Goal: Information Seeking & Learning: Learn about a topic

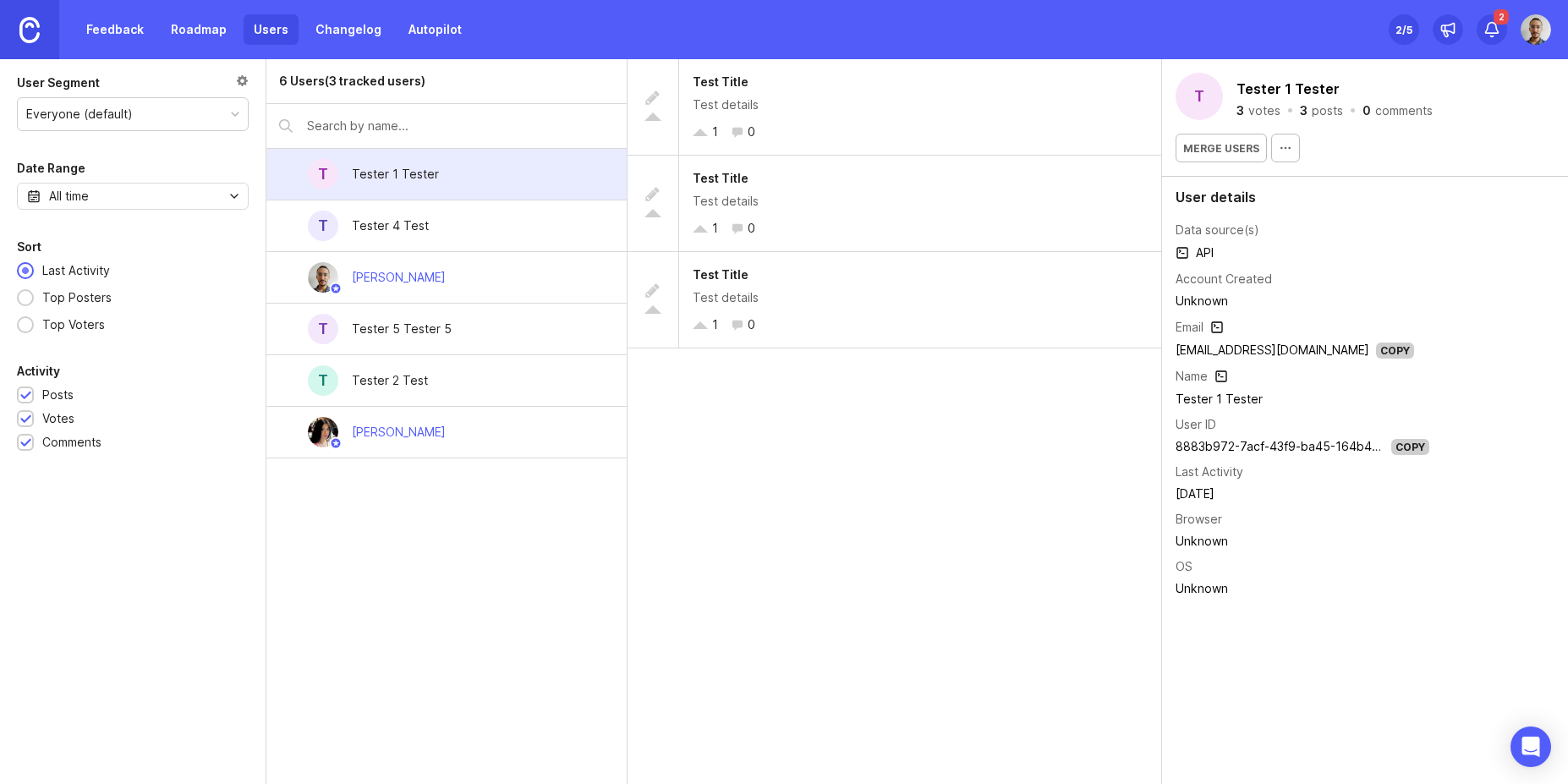
click at [401, 384] on div "Tester 2 Test" at bounding box center [389, 381] width 76 height 19
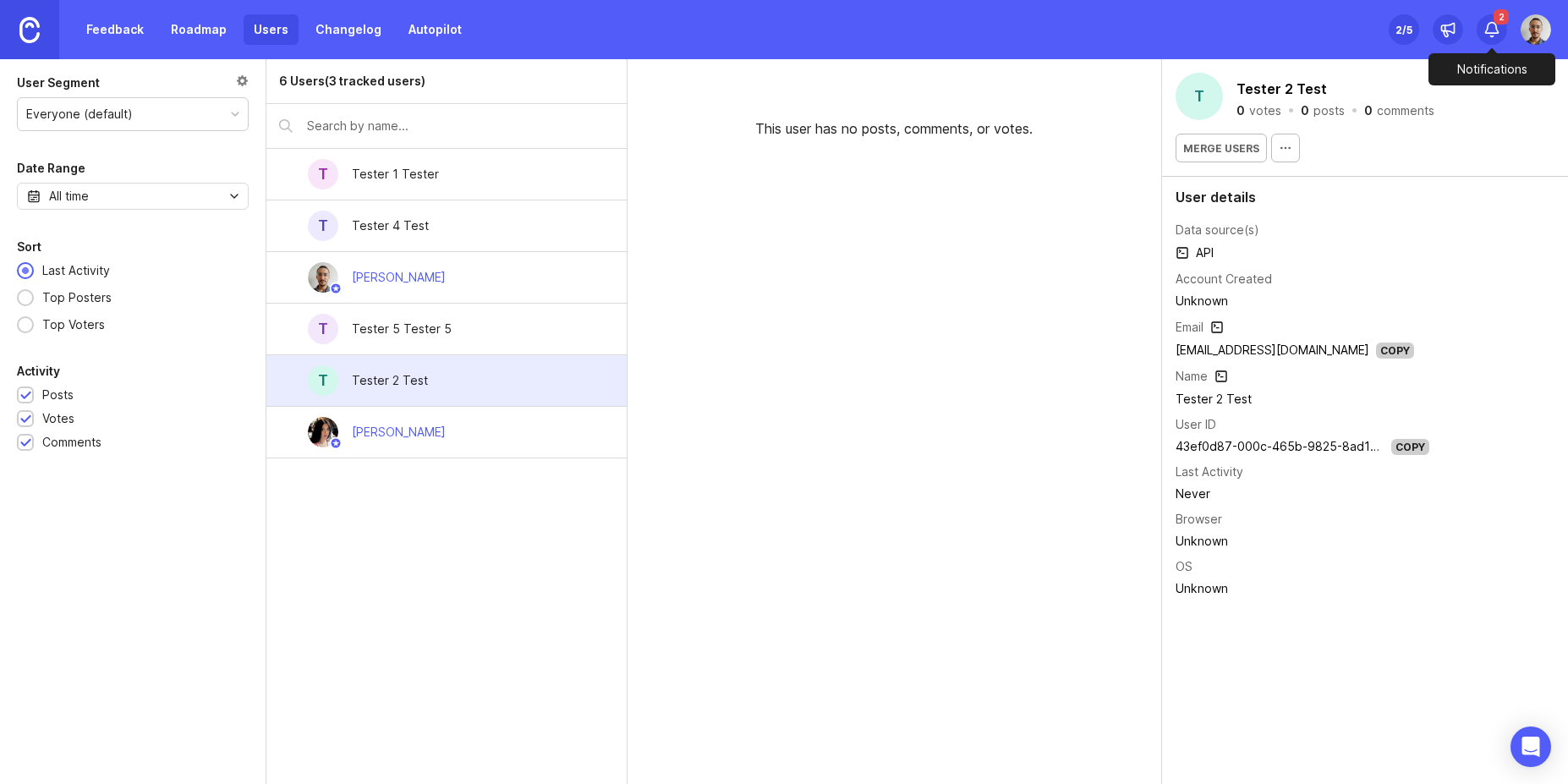
click at [1497, 45] on div at bounding box center [1491, 49] width 127 height 9
click at [1490, 37] on icon at bounding box center [1491, 37] width 3 height 1
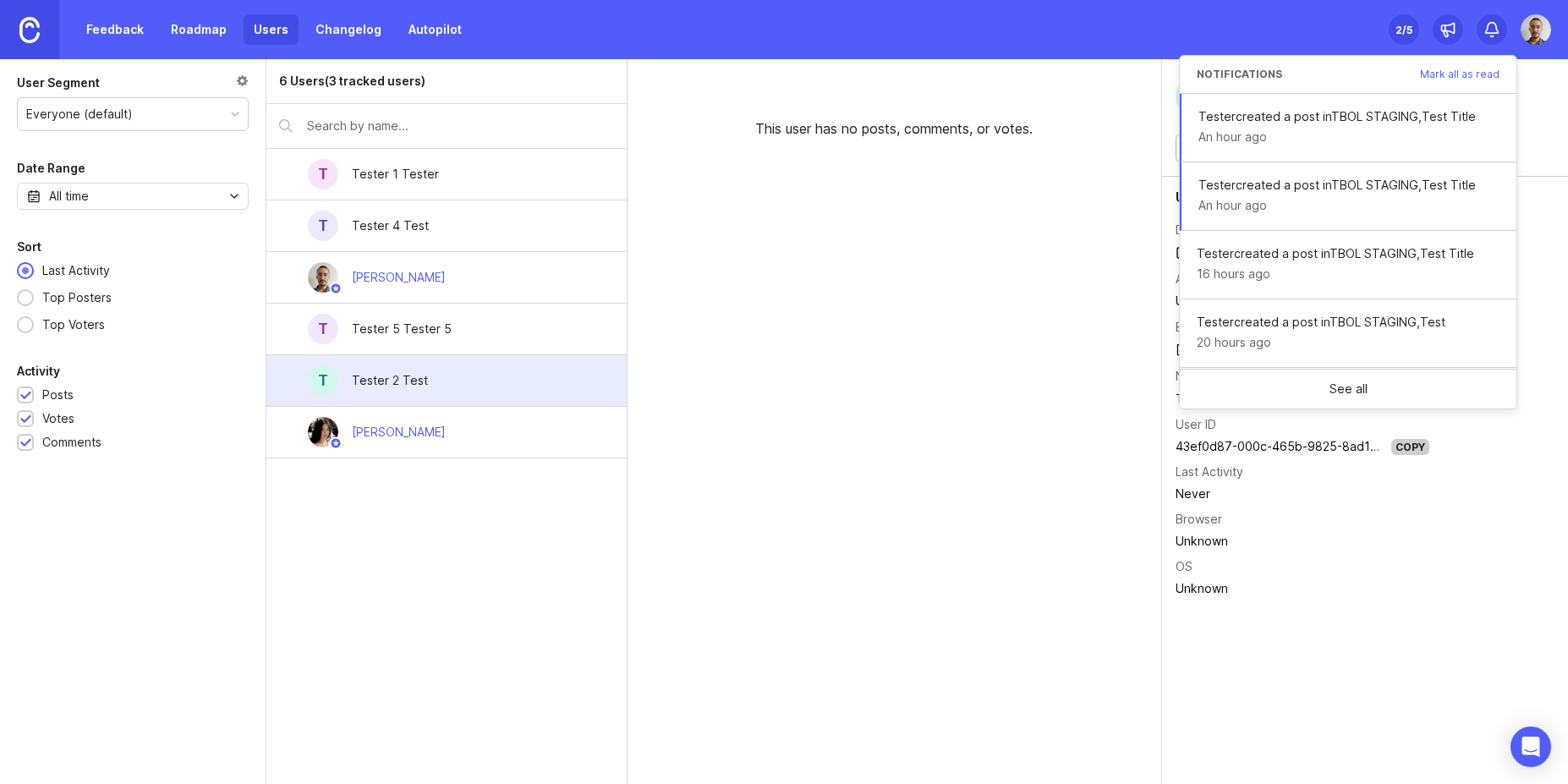
click at [1450, 73] on span "Mark all as read" at bounding box center [1459, 74] width 79 height 10
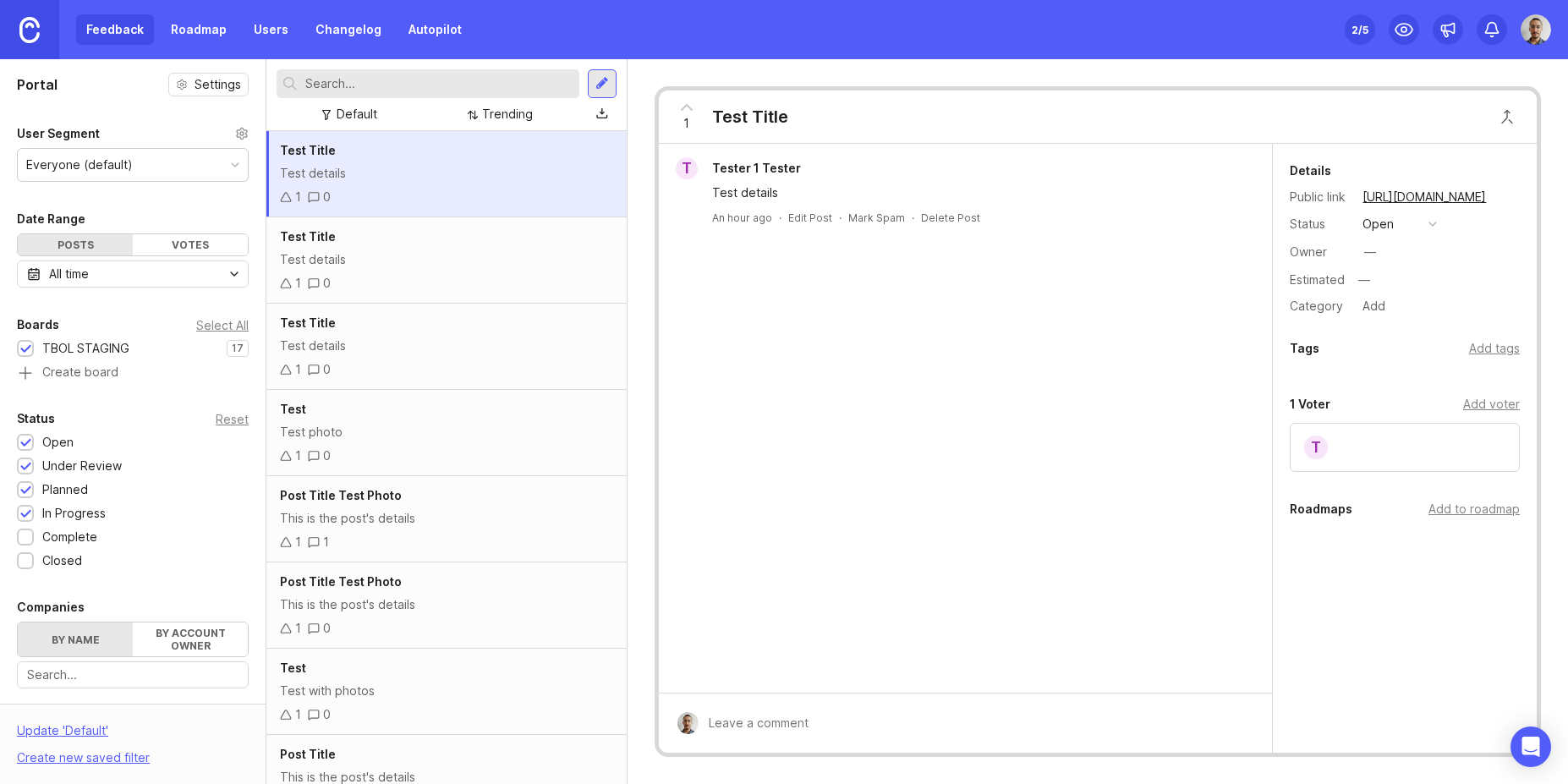
click at [394, 283] on div "1 0" at bounding box center [446, 284] width 332 height 19
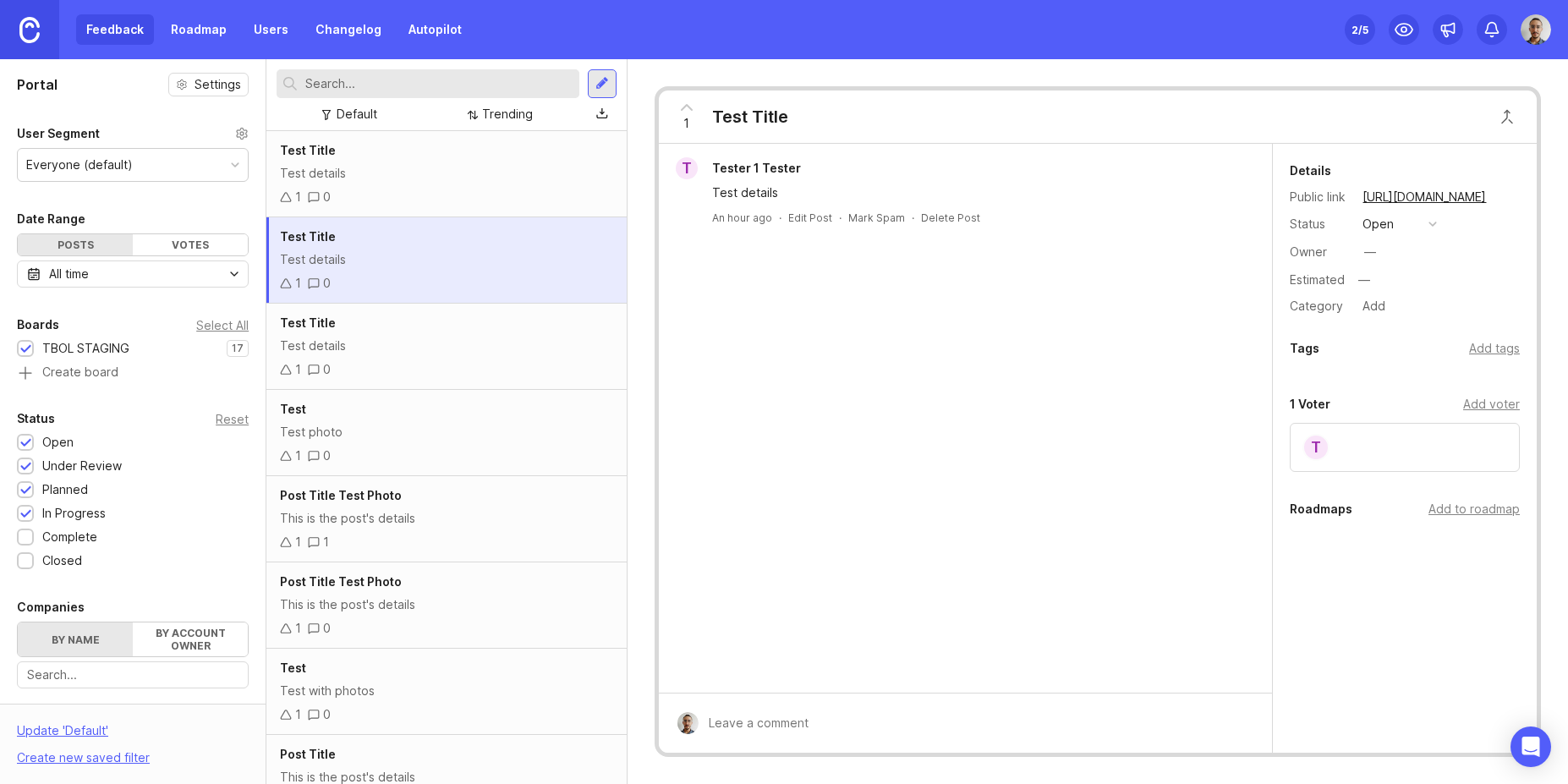
click at [359, 163] on div "Test Title Test details 1 0" at bounding box center [446, 174] width 359 height 86
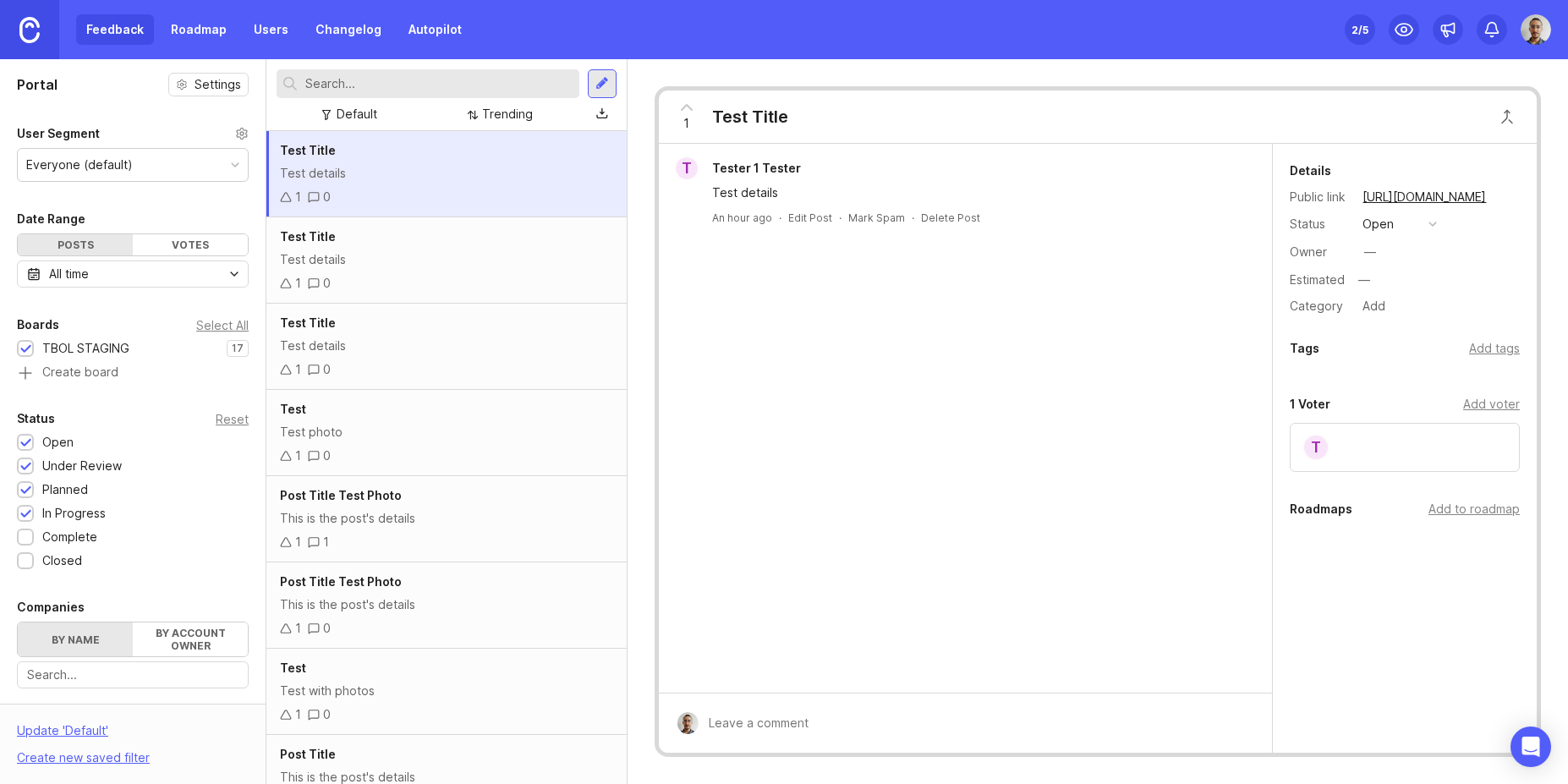
click at [428, 374] on div "1 0" at bounding box center [446, 370] width 332 height 19
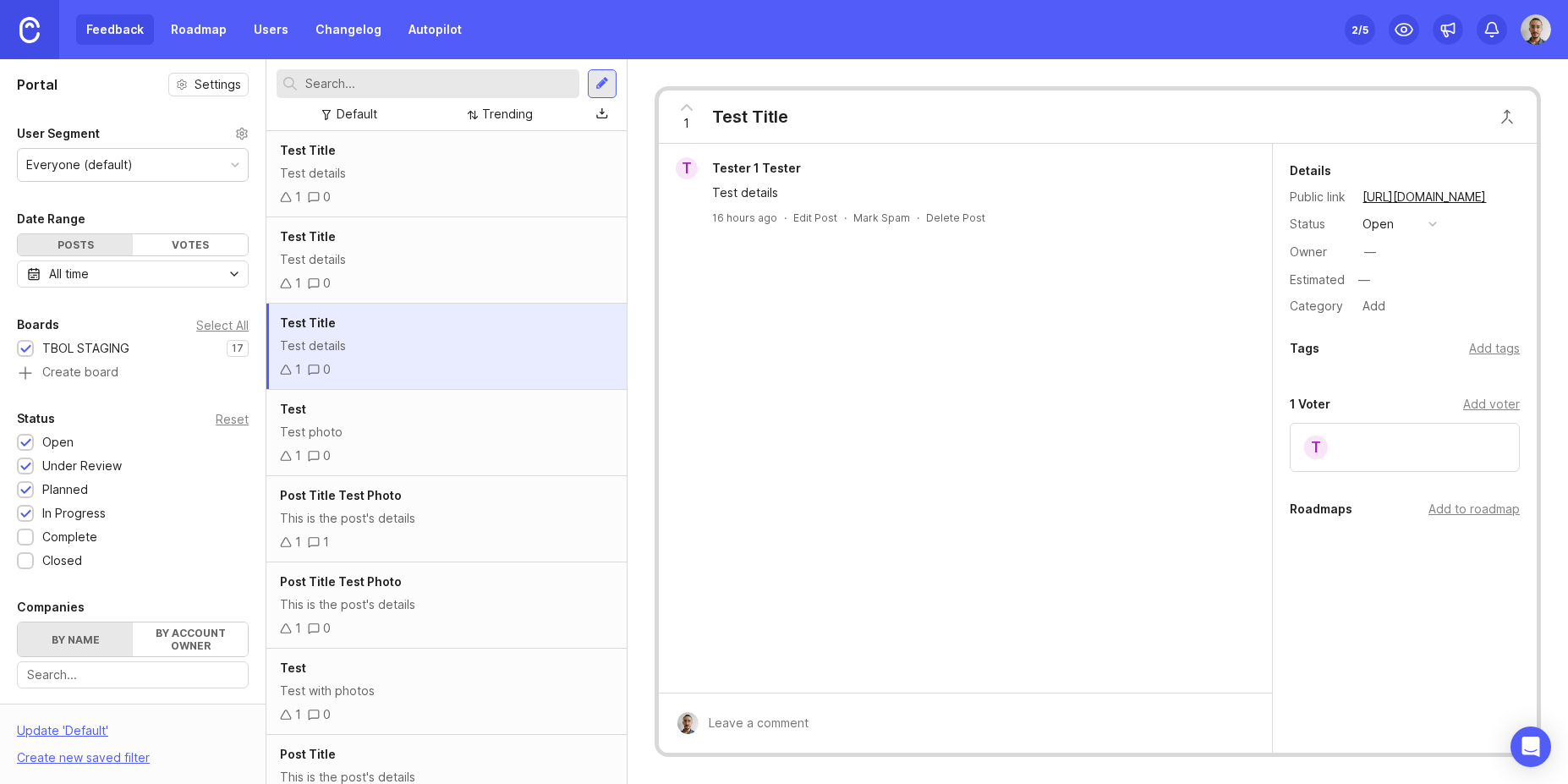
click at [428, 396] on div "Test Test photo 1 0" at bounding box center [446, 433] width 359 height 86
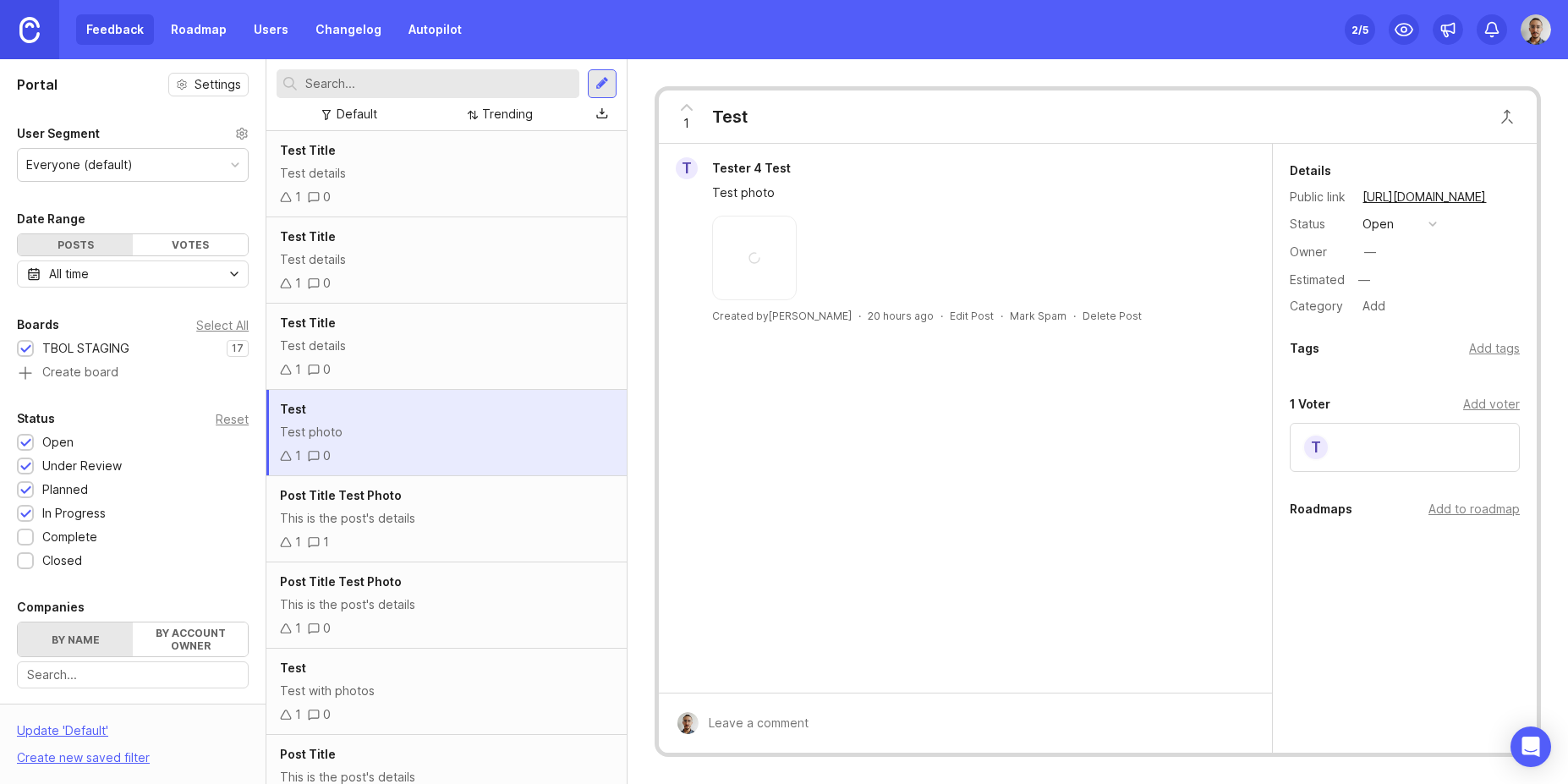
click at [430, 290] on div "1 0" at bounding box center [446, 284] width 332 height 19
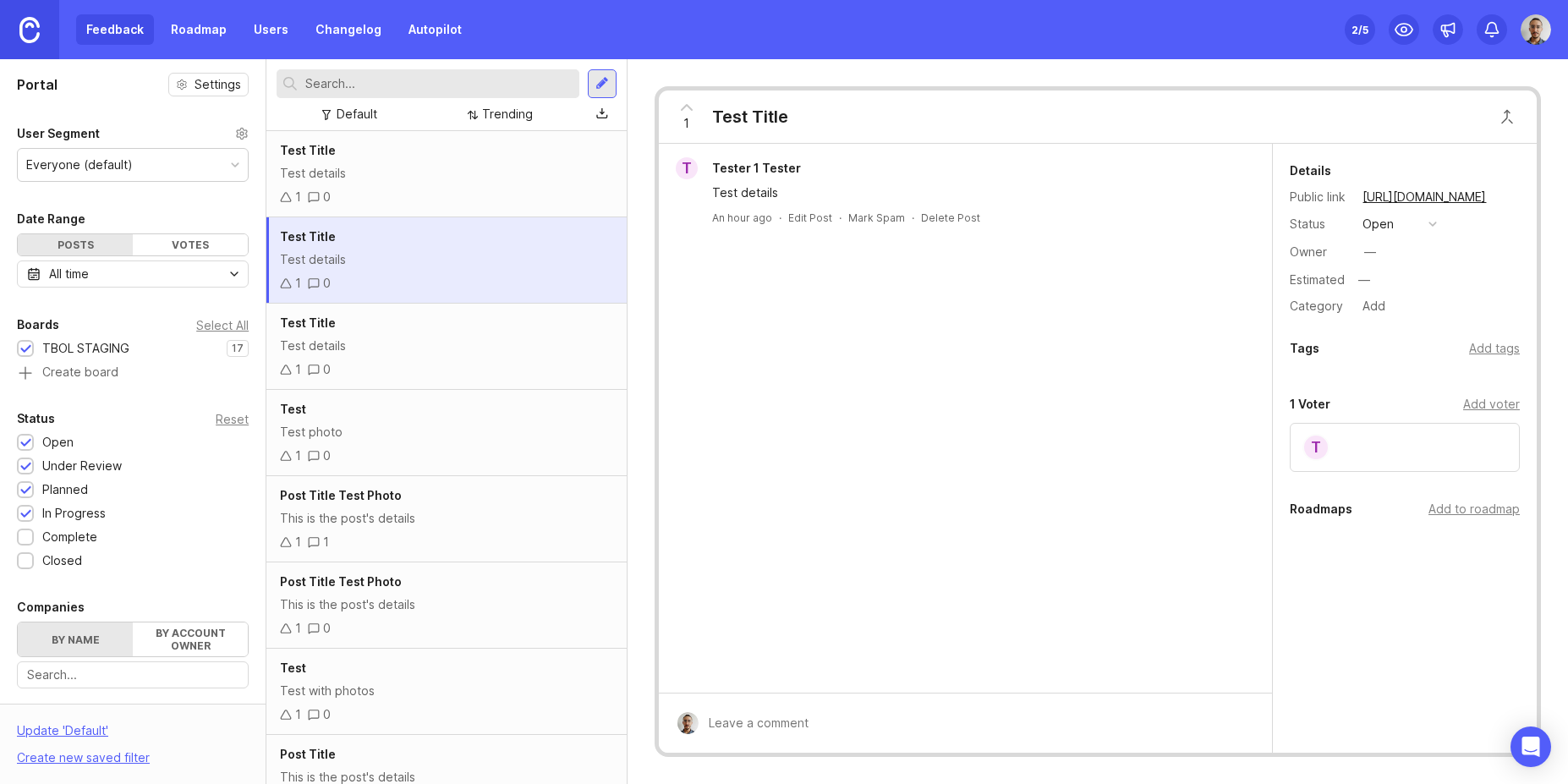
click at [445, 196] on div "1 0" at bounding box center [446, 197] width 332 height 19
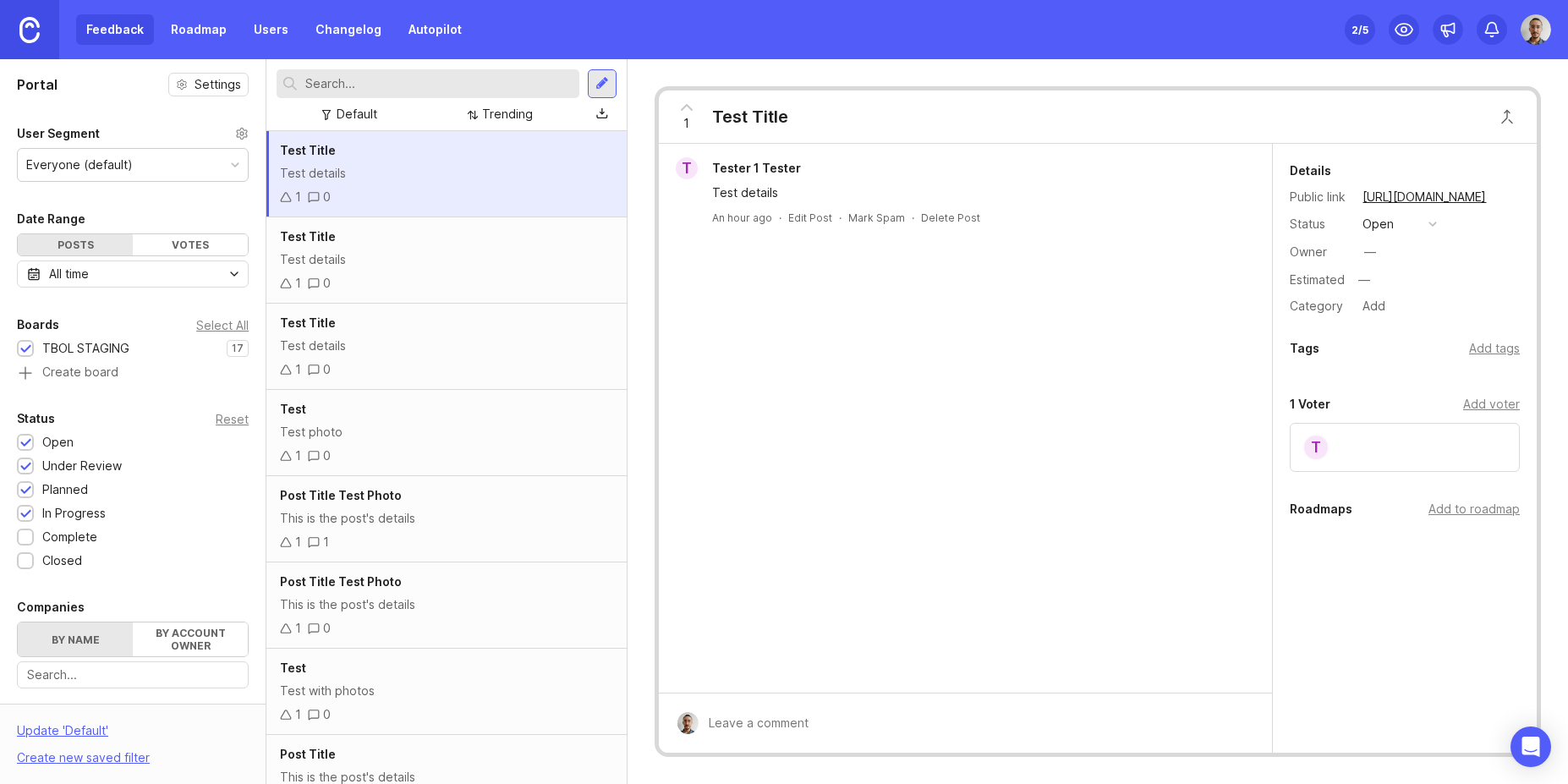
click at [439, 343] on div "Test details" at bounding box center [446, 346] width 332 height 19
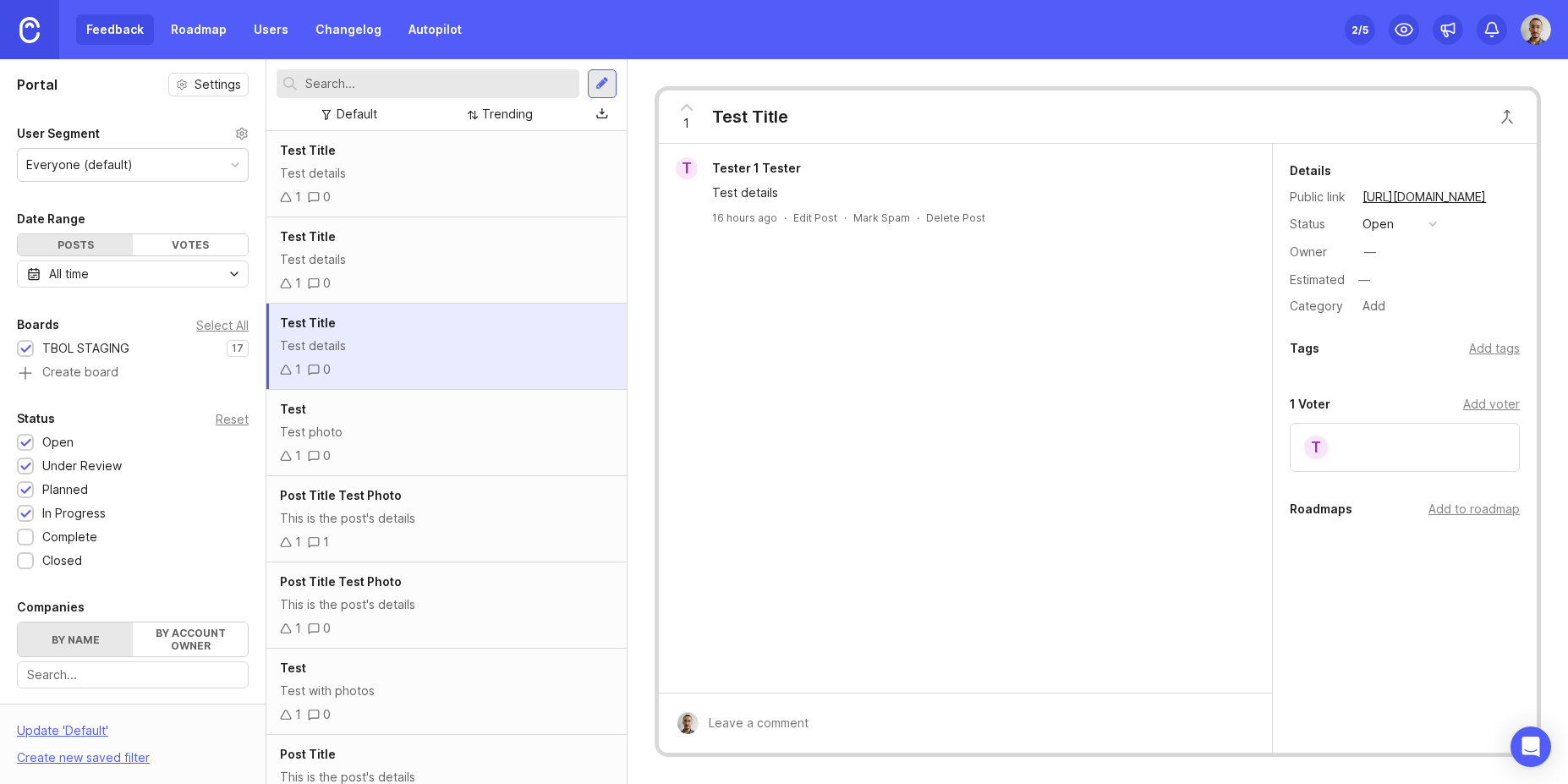
click at [388, 611] on div "This is the post's details" at bounding box center [446, 605] width 332 height 19
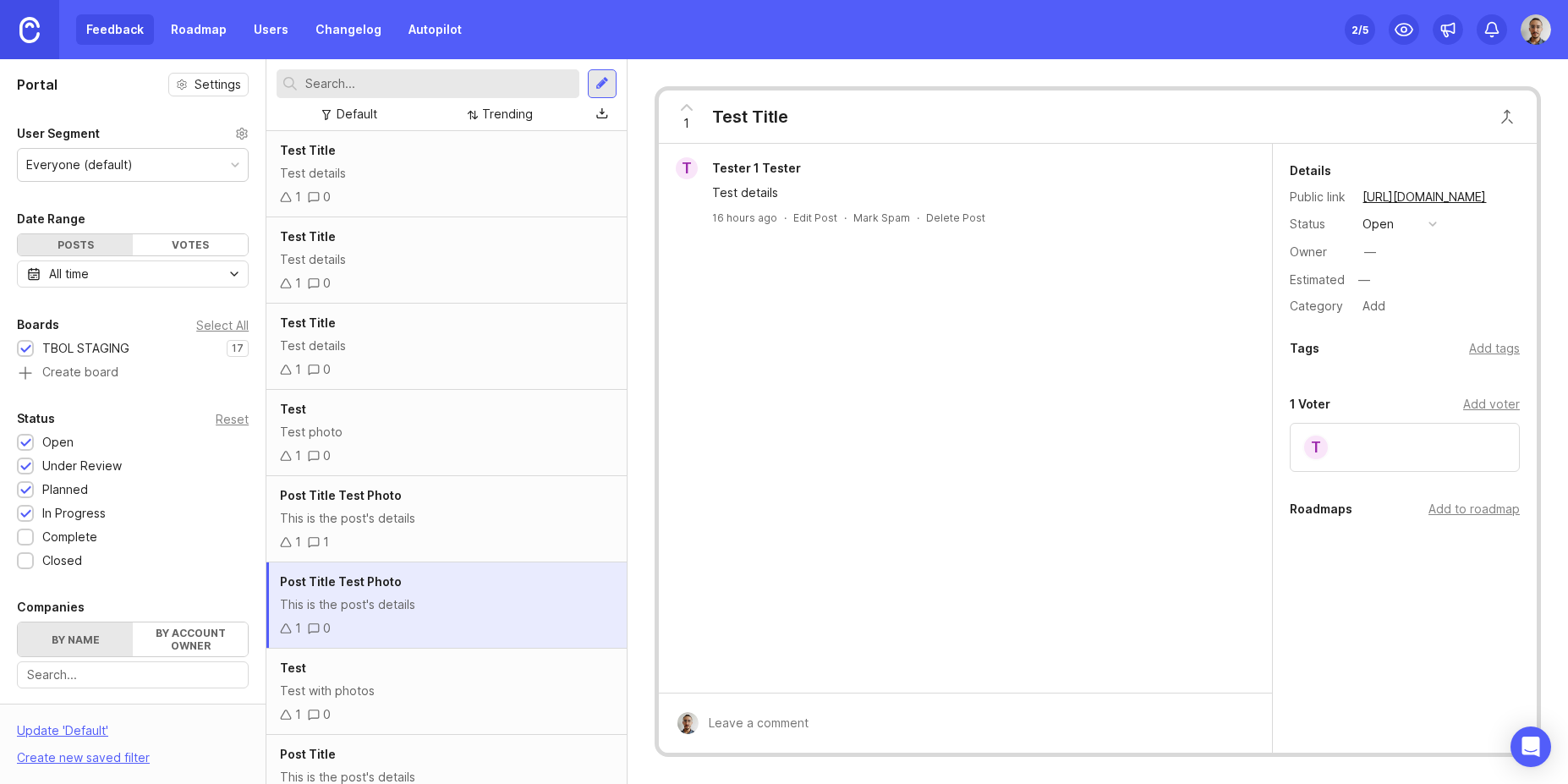
click at [415, 509] on div "Post Title Test Photo This is the post's details 1 1" at bounding box center [446, 519] width 359 height 86
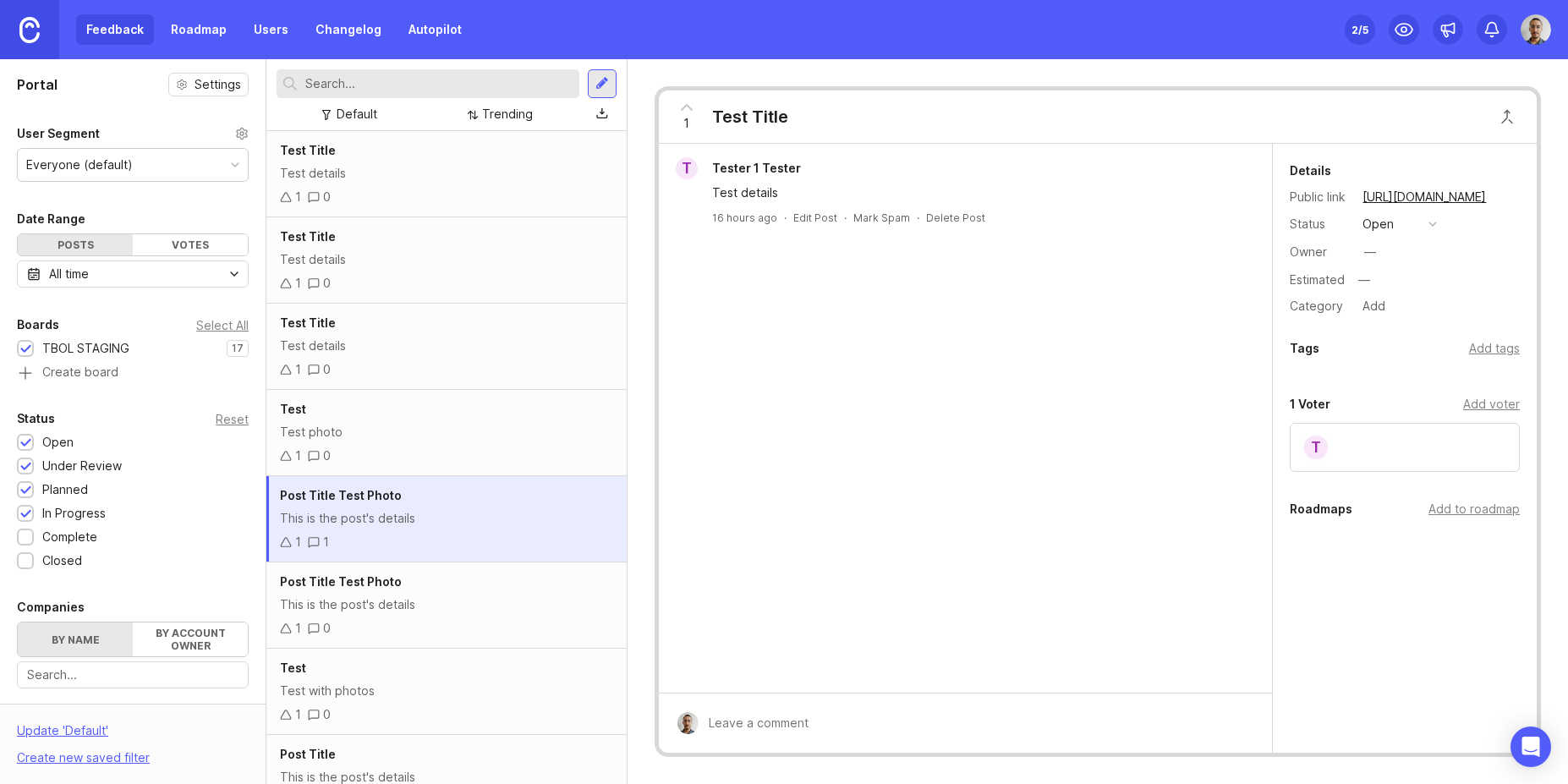
click at [380, 349] on div "Test details" at bounding box center [446, 346] width 332 height 19
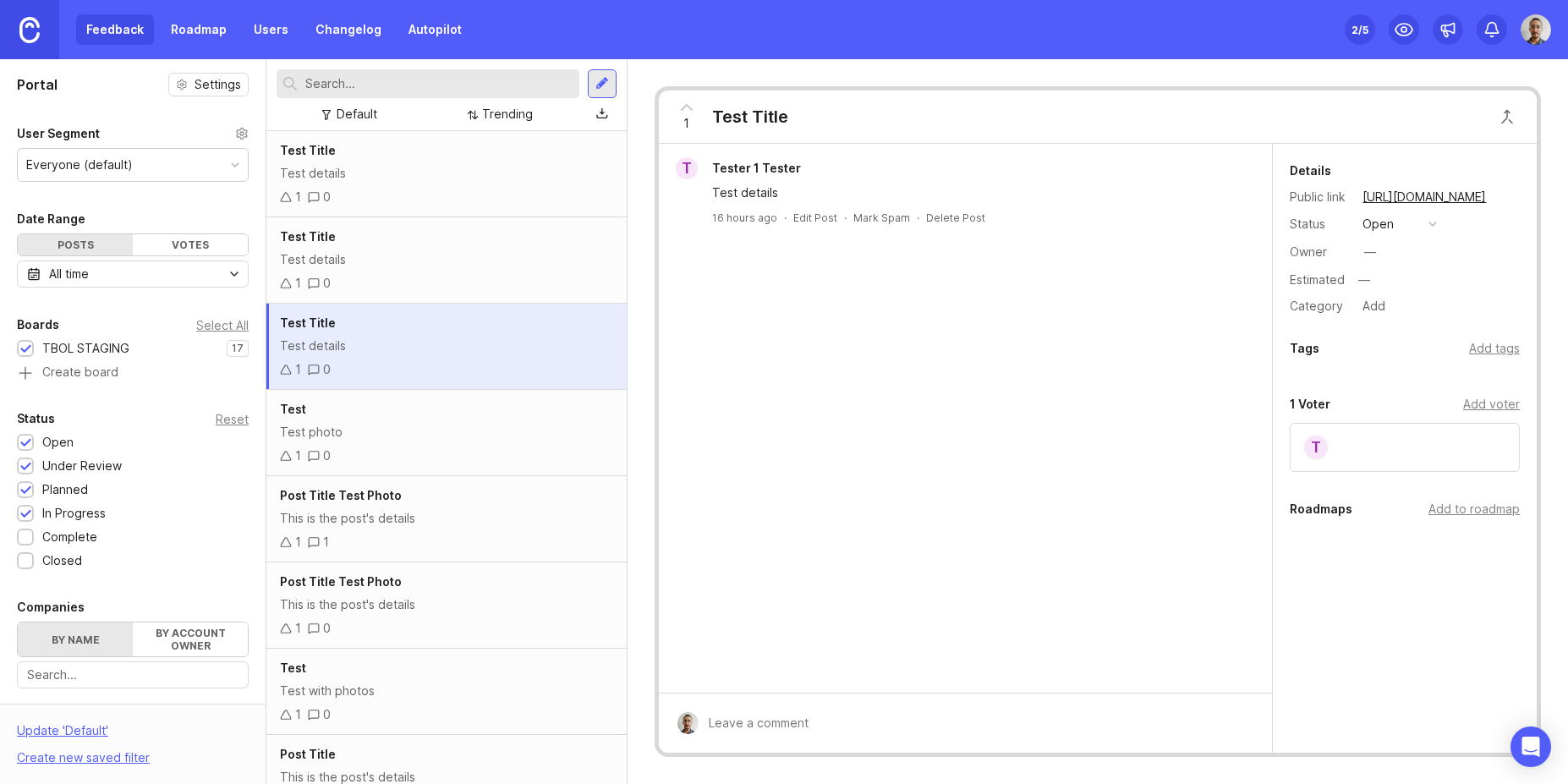
click at [389, 280] on div "1 0" at bounding box center [446, 284] width 332 height 19
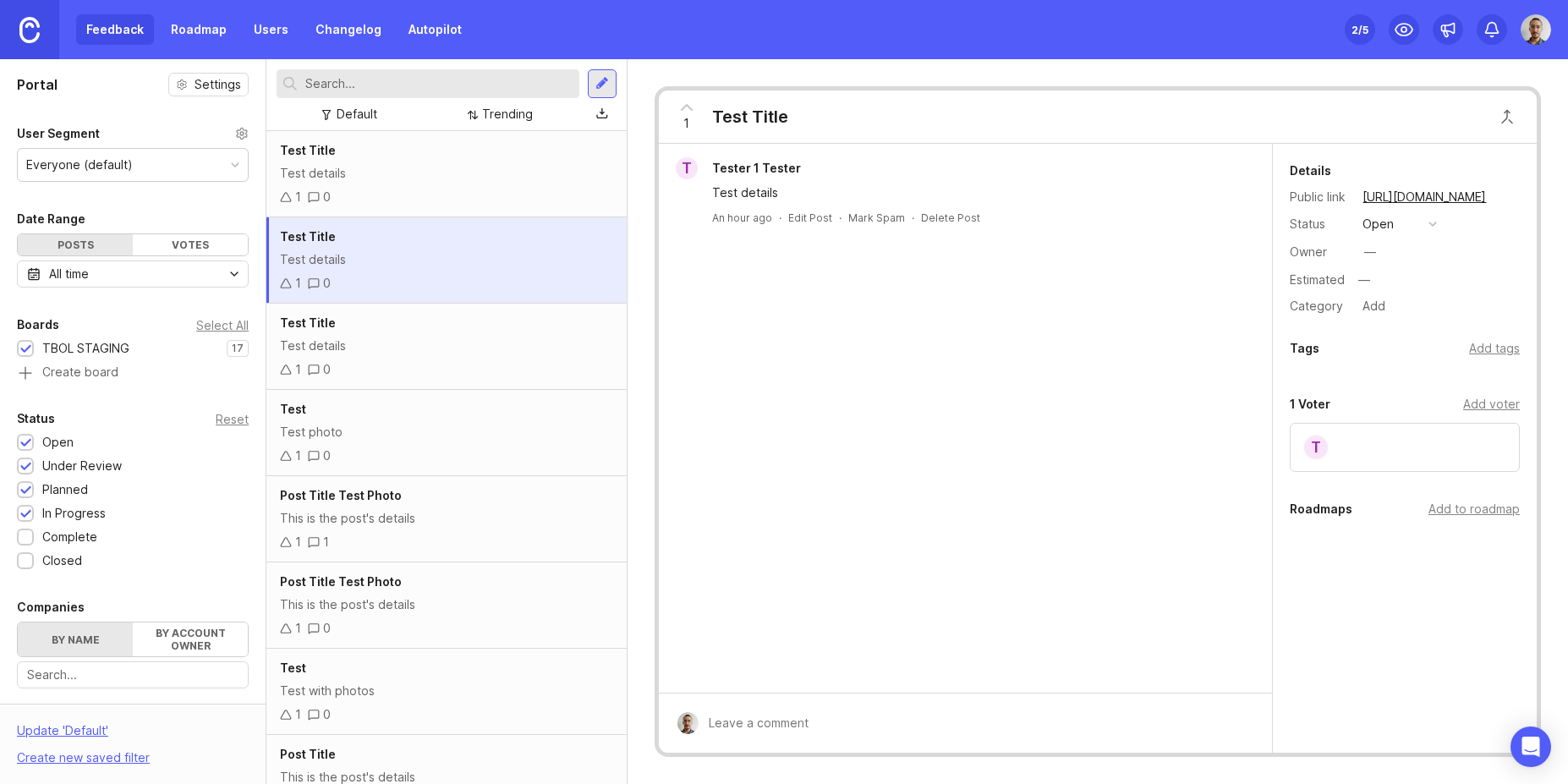
click at [405, 198] on div "1 0" at bounding box center [446, 197] width 332 height 19
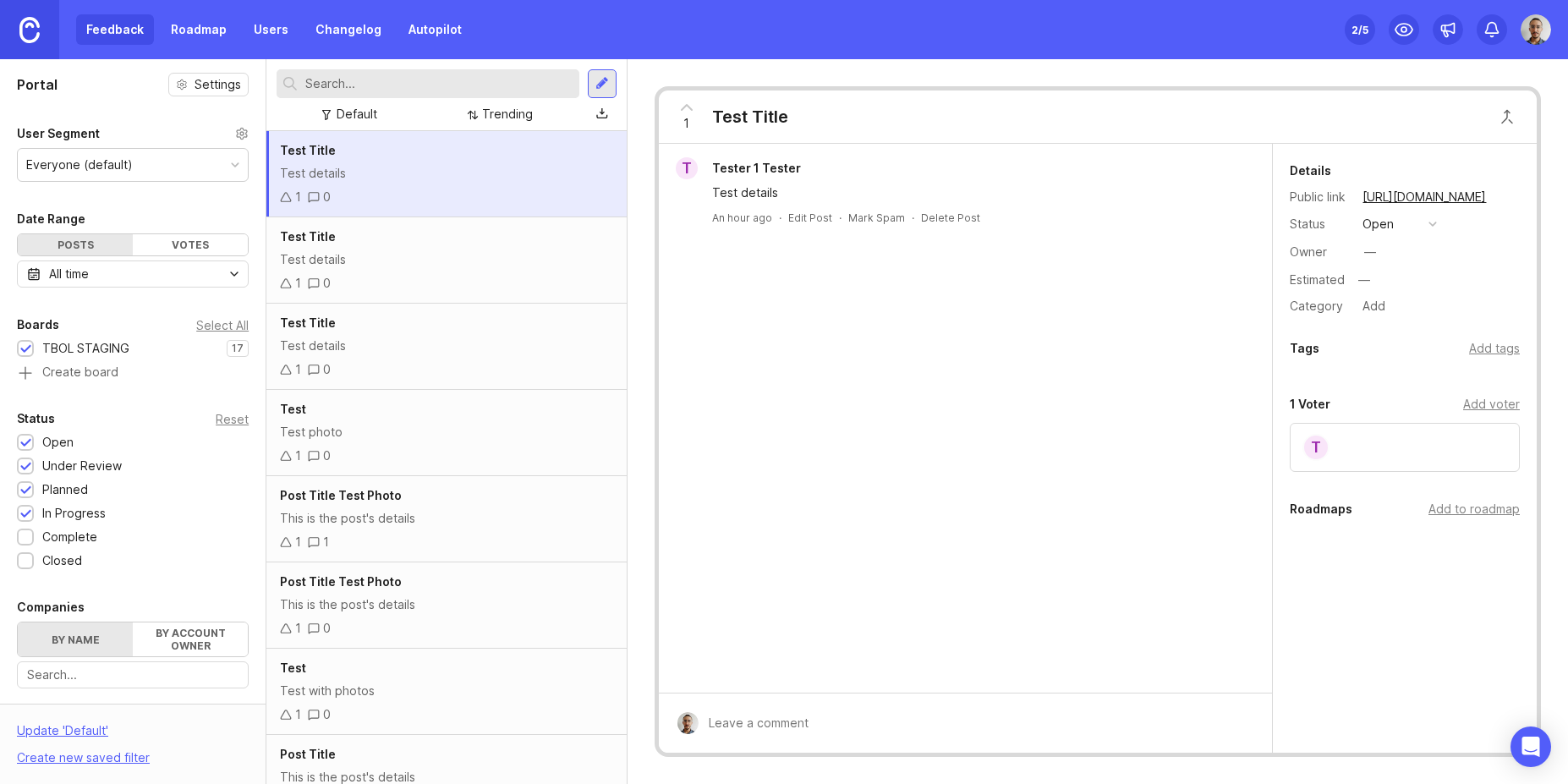
click at [418, 272] on div "Test Title Test details 1 0" at bounding box center [446, 260] width 359 height 86
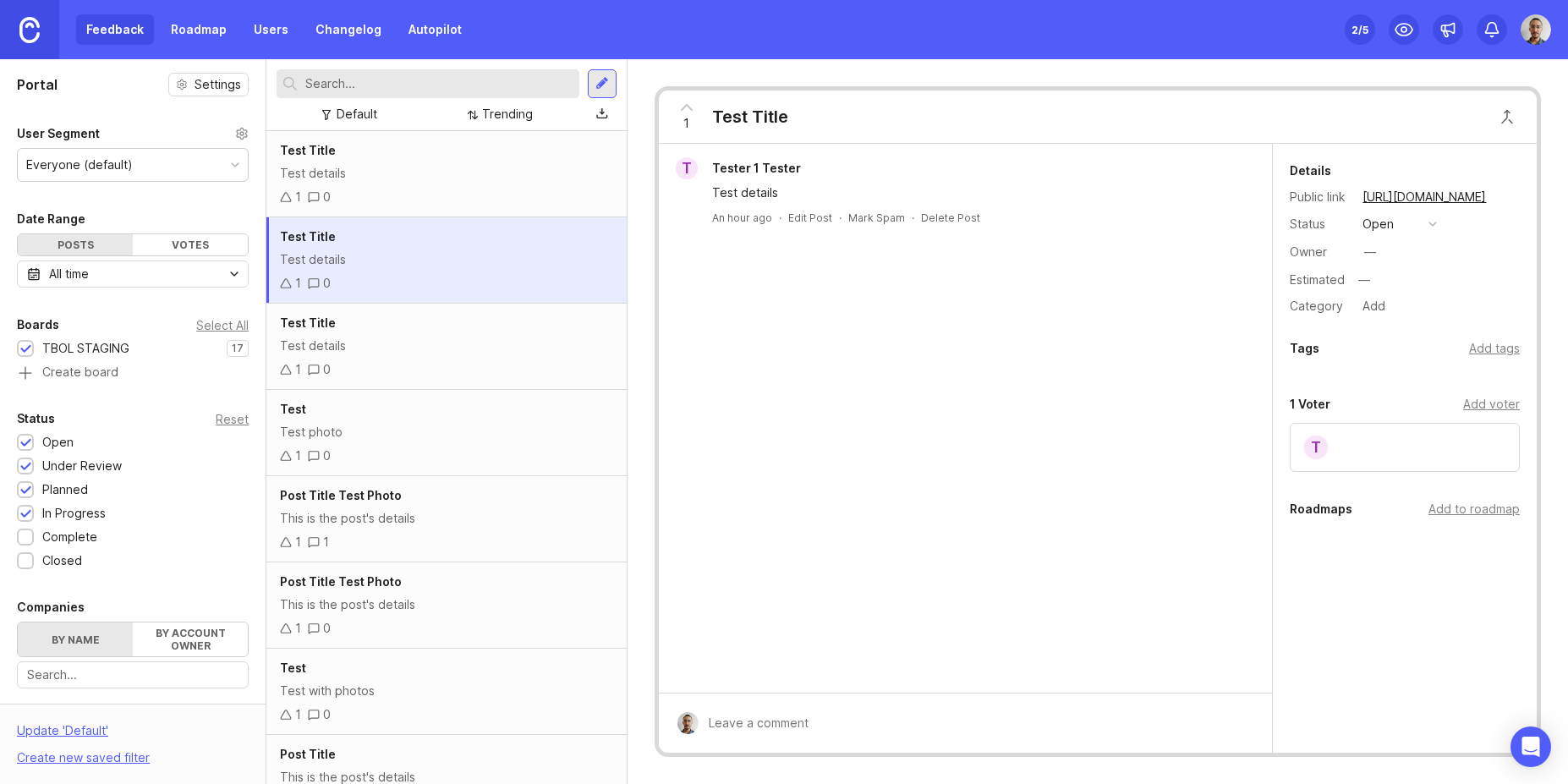
click at [257, 25] on link "Users" at bounding box center [271, 30] width 55 height 31
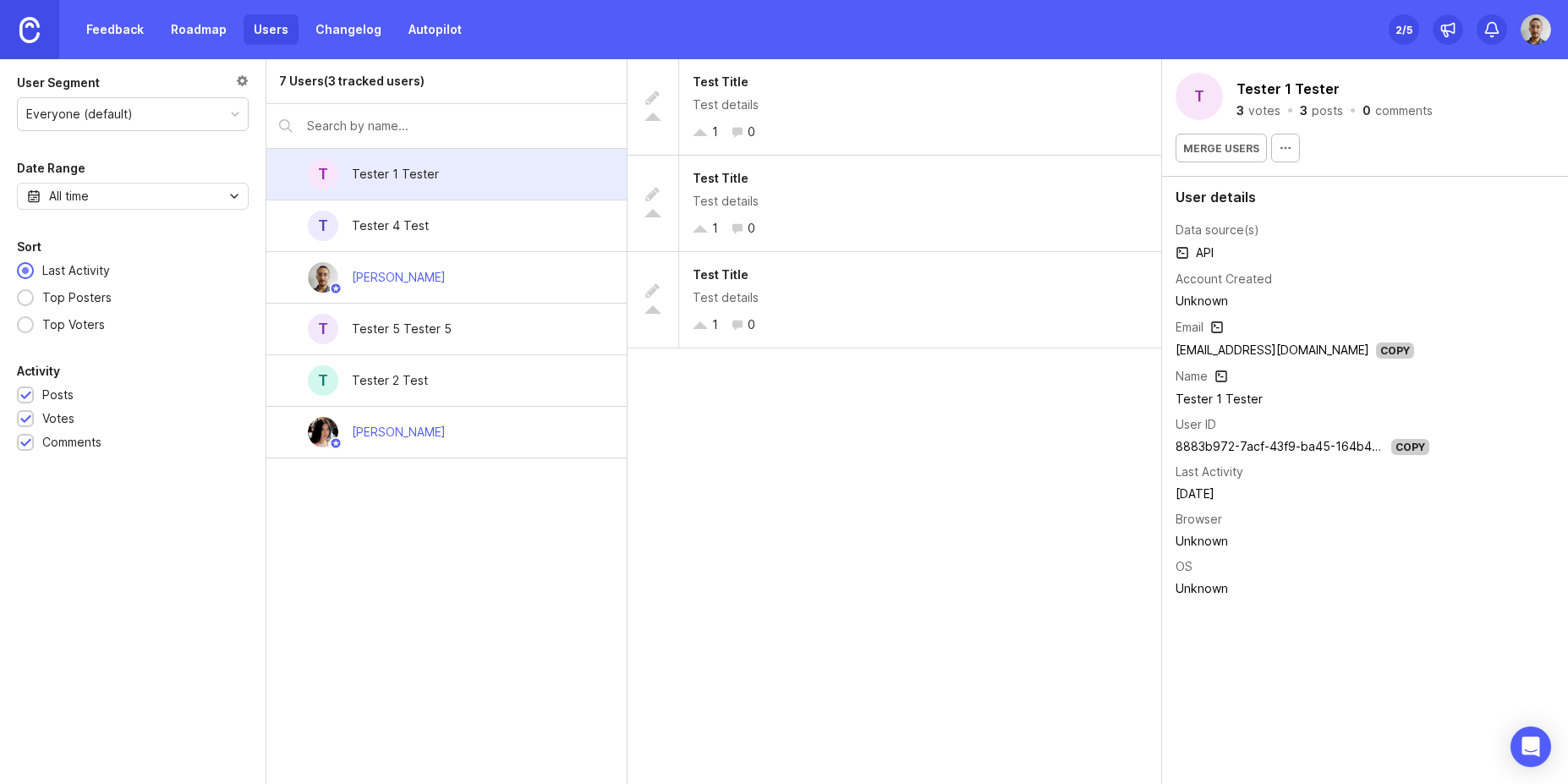
click at [405, 561] on div "7 Users (3 tracked users) T Tester 1 Tester T Tester 4 Test Joao Gilberto T Tes…" at bounding box center [446, 421] width 360 height 725
click at [371, 560] on div "7 Users (3 tracked users) T Tester 1 Tester T Tester 4 Test Joao Gilberto T Tes…" at bounding box center [446, 421] width 360 height 725
click at [445, 574] on div "7 Users (3 tracked users) T Tester 1 Tester T Tester 4 Test Joao Gilberto T Tes…" at bounding box center [446, 421] width 360 height 725
click at [403, 477] on div "test 5 First Comment" at bounding box center [410, 484] width 117 height 19
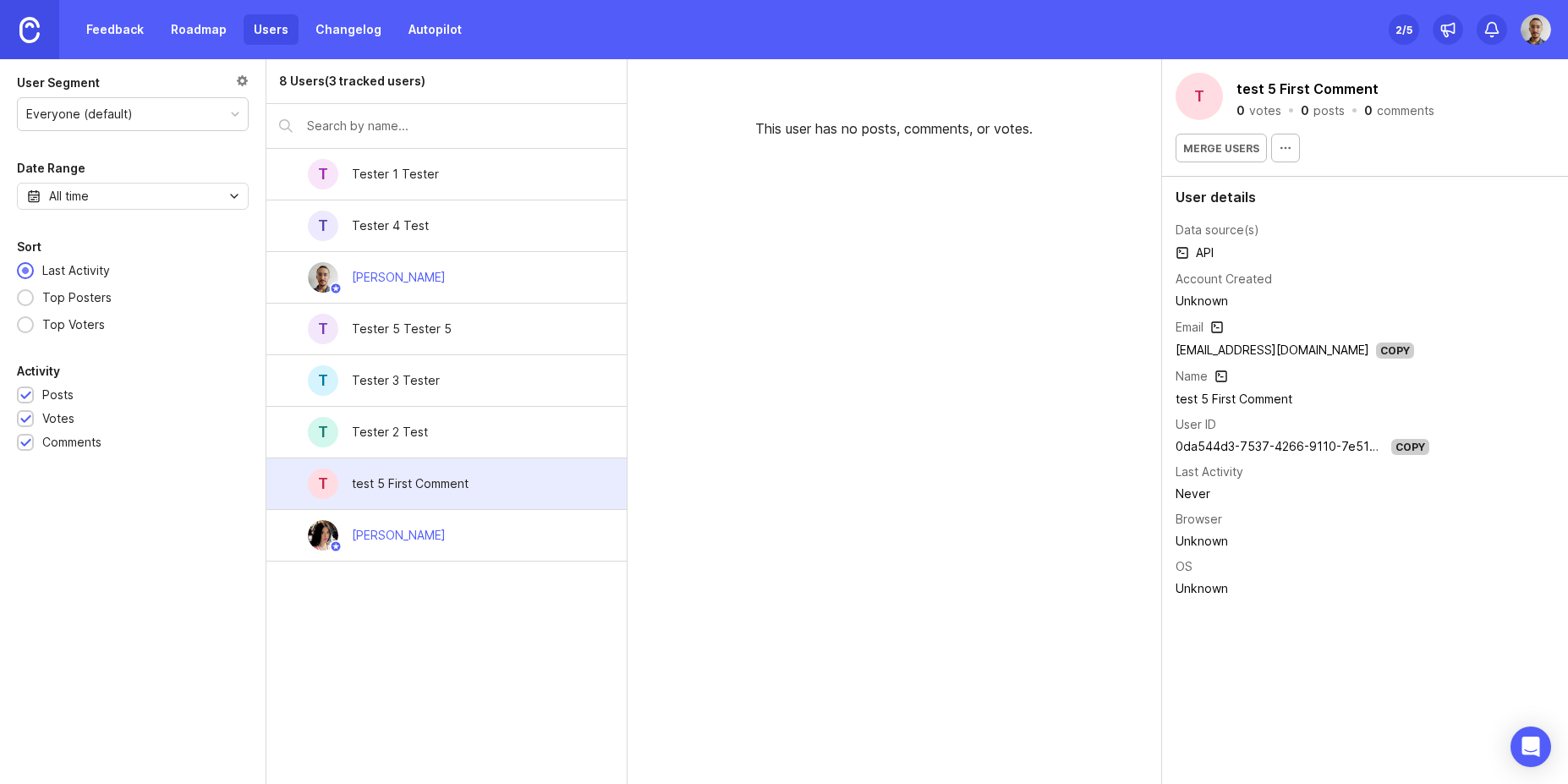
click at [114, 24] on link "Feedback" at bounding box center [114, 30] width 78 height 31
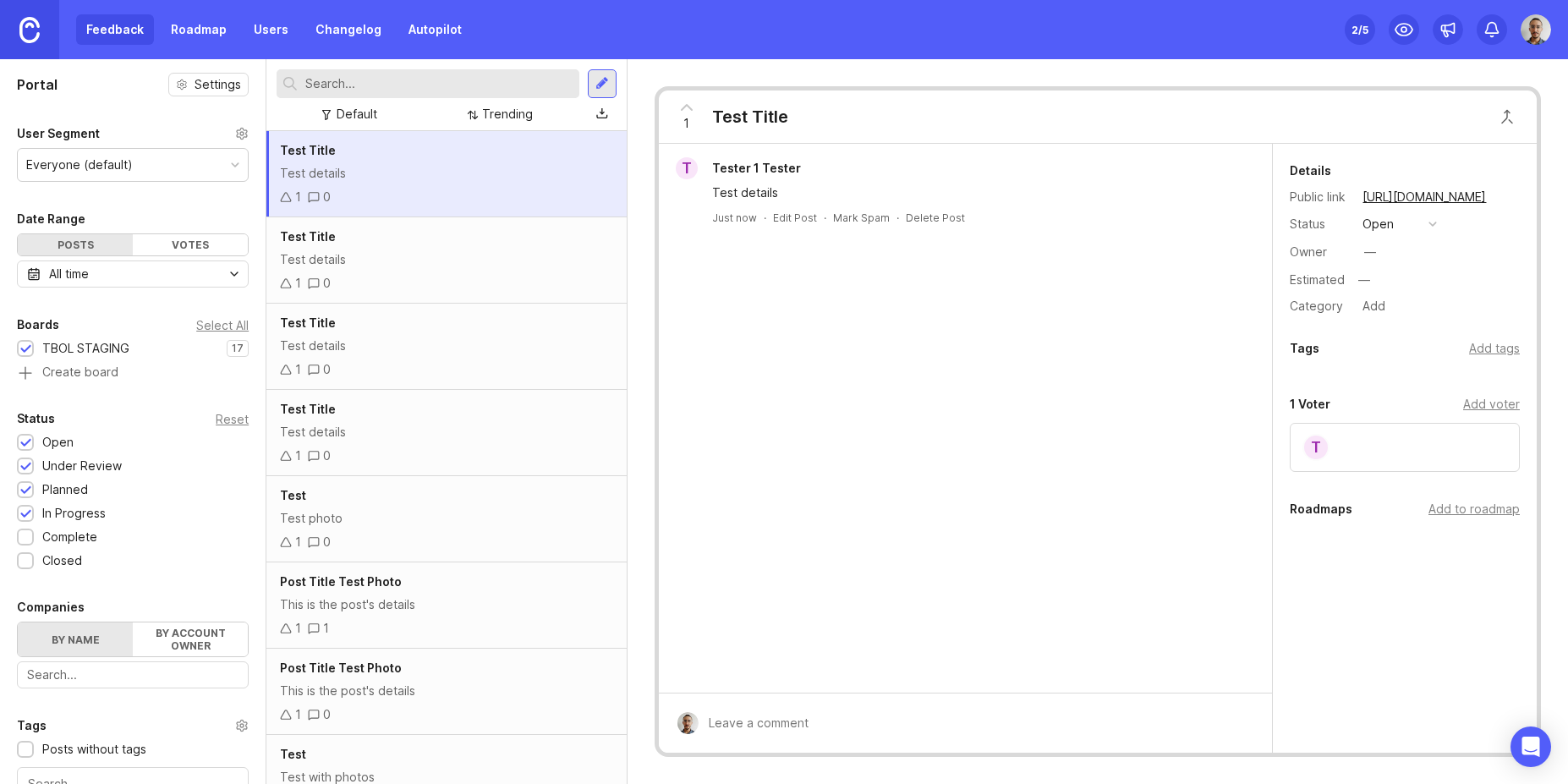
click at [394, 171] on div "Test details" at bounding box center [446, 174] width 332 height 19
click at [364, 180] on div "Test details" at bounding box center [446, 174] width 332 height 19
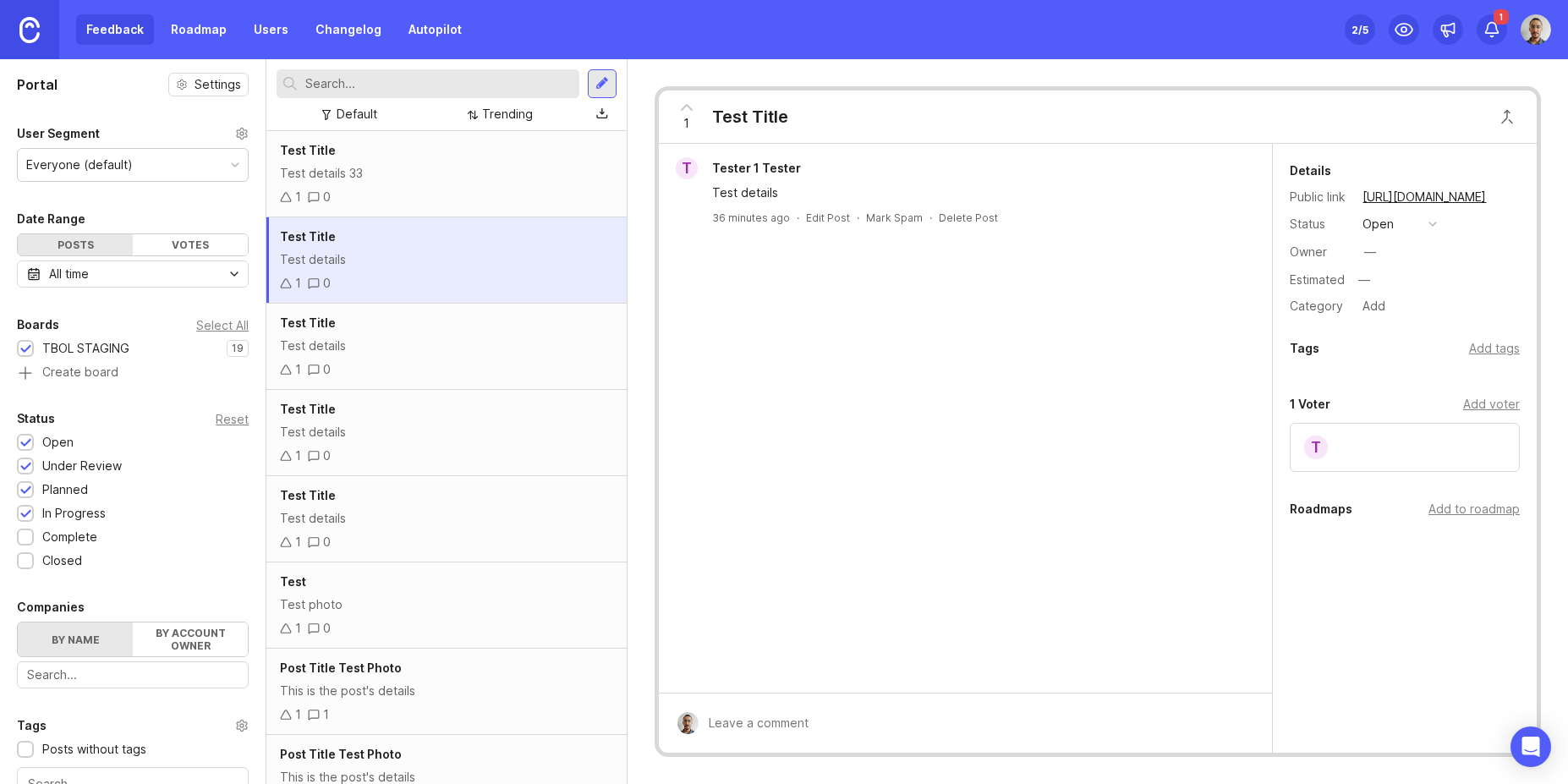
click at [451, 170] on div "Test details 33" at bounding box center [446, 174] width 332 height 19
